Goal: Information Seeking & Learning: Learn about a topic

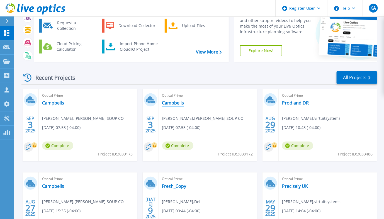
scroll to position [62, 0]
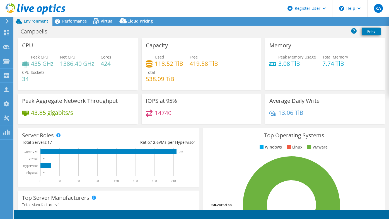
select select "USD"
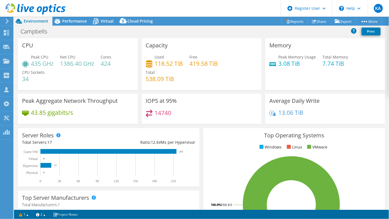
click at [201, 22] on div "Project Actions Project Actions Reports Share Export vSAN ReadyNode Sizer" at bounding box center [201, 21] width 375 height 9
click at [77, 21] on span "Performance" at bounding box center [74, 20] width 25 height 5
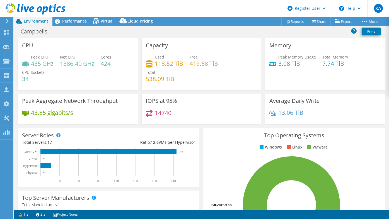
select select "USD"
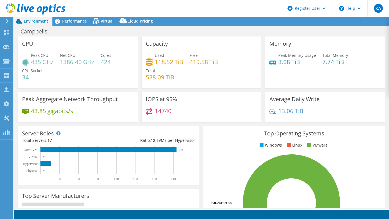
select select "USD"
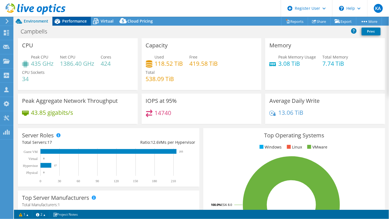
click at [77, 18] on div "Performance" at bounding box center [71, 21] width 38 height 9
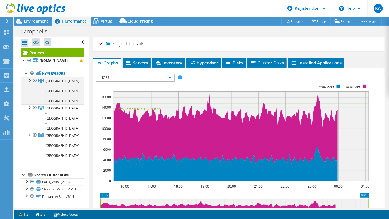
click at [28, 79] on div at bounding box center [29, 80] width 6 height 6
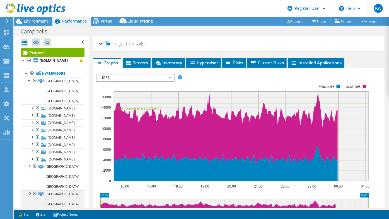
click at [28, 190] on div at bounding box center [29, 193] width 6 height 6
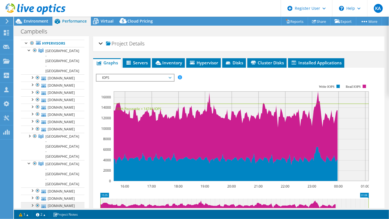
scroll to position [31, 0]
